Goal: Transaction & Acquisition: Subscribe to service/newsletter

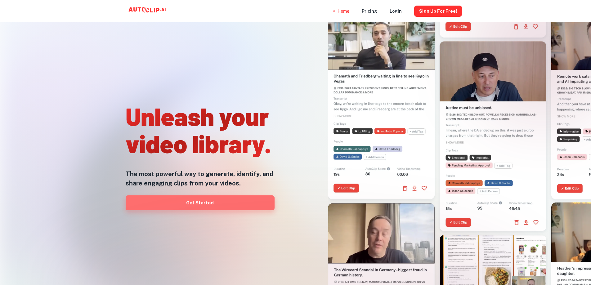
click at [205, 204] on link "Get Started" at bounding box center [200, 202] width 149 height 15
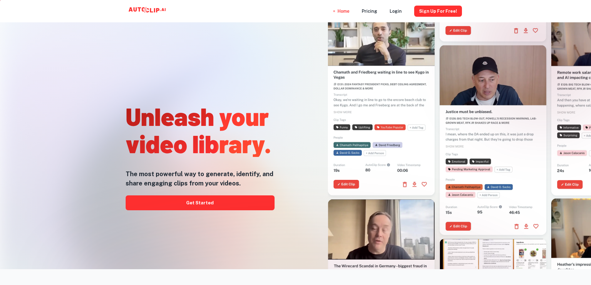
scroll to position [248, 0]
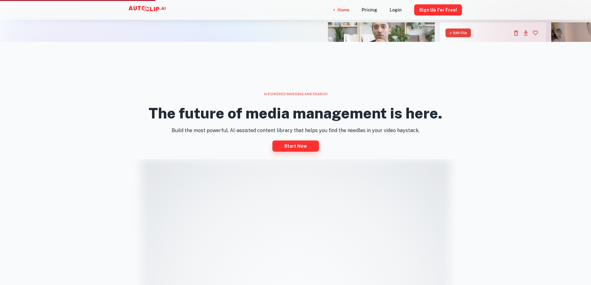
click at [306, 147] on link "Start now" at bounding box center [295, 146] width 47 height 11
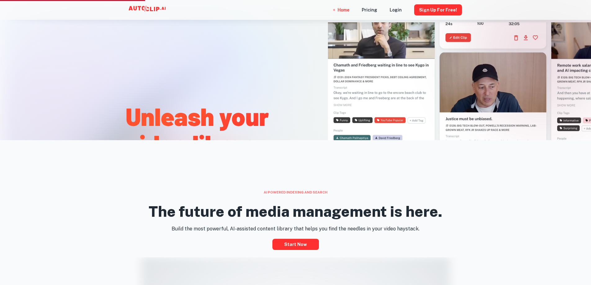
scroll to position [62, 0]
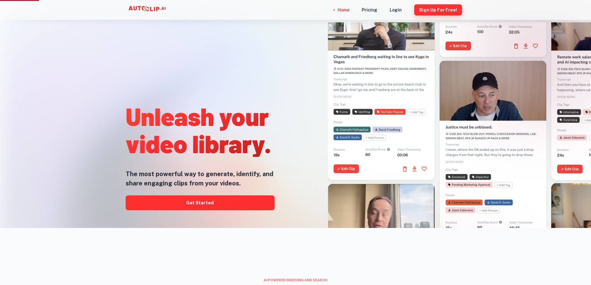
click at [427, 12] on button "Sign Up for free!" at bounding box center [438, 9] width 48 height 11
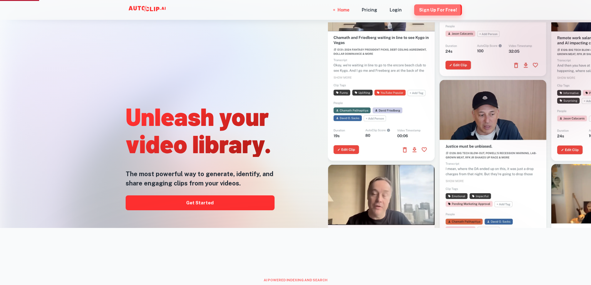
click at [433, 11] on button "Sign Up for free!" at bounding box center [438, 9] width 48 height 11
